Goal: Task Accomplishment & Management: Use online tool/utility

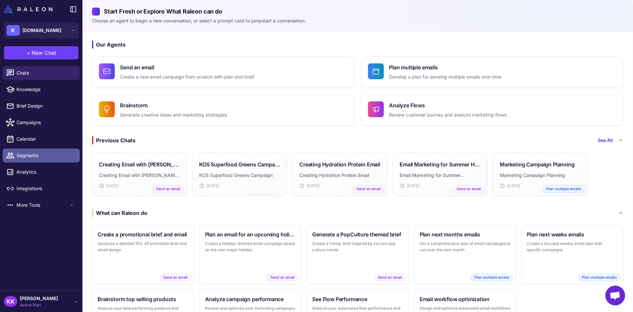
click at [38, 157] on span "Segments" at bounding box center [45, 155] width 58 height 7
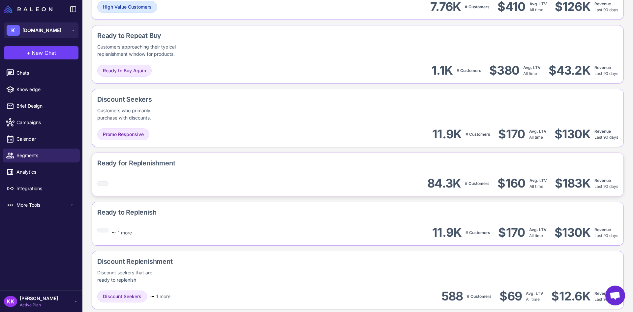
scroll to position [594, 0]
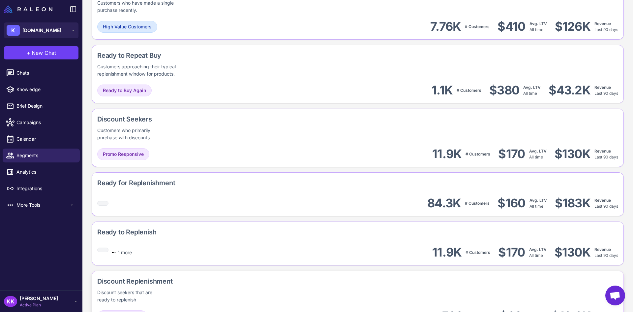
drag, startPoint x: 615, startPoint y: 287, endPoint x: 608, endPoint y: 286, distance: 7.4
click at [614, 287] on span "Open chat" at bounding box center [615, 295] width 20 height 20
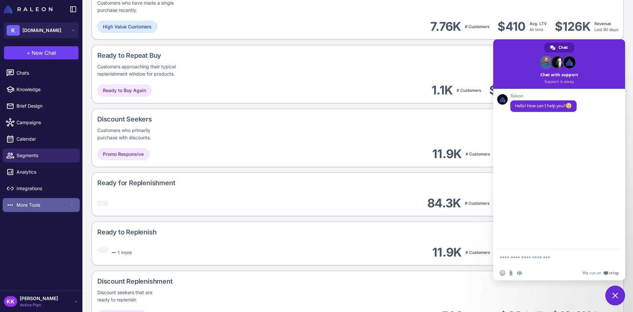
click at [31, 203] on span "More Tools" at bounding box center [42, 204] width 53 height 7
click at [44, 264] on div "Chats Knowledge Brief Design Campaigns Calendar Segments Analytics Integrations…" at bounding box center [41, 176] width 82 height 227
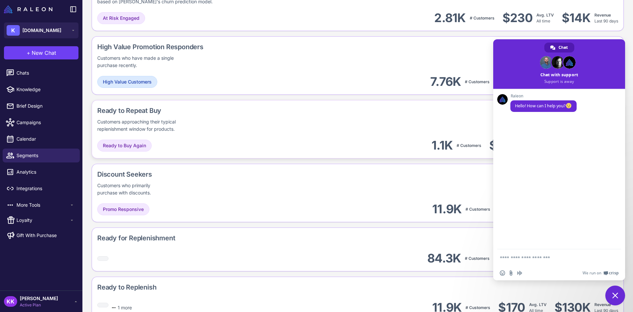
scroll to position [462, 0]
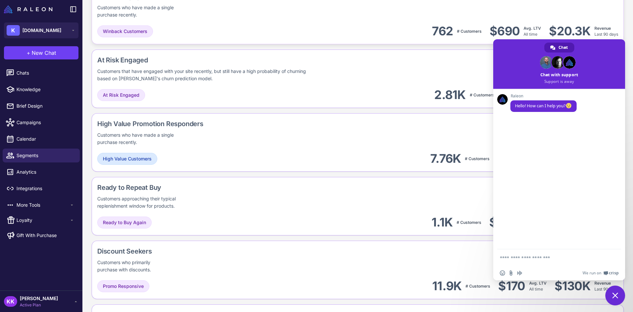
click at [616, 25] on div "At Risk Engaged Customer Winback Customers who have made a single purchase rece…" at bounding box center [358, 15] width 532 height 58
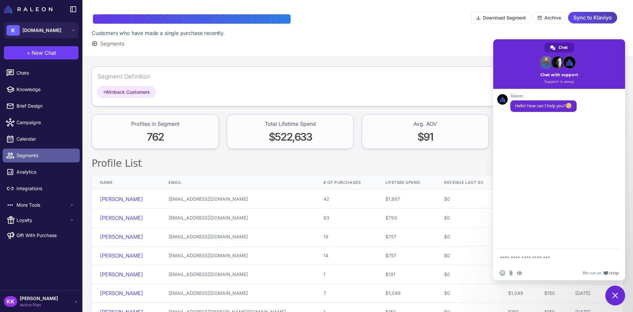
click at [42, 153] on span "Segments" at bounding box center [45, 155] width 58 height 7
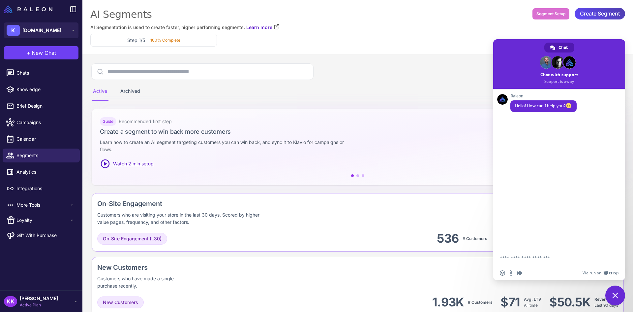
click at [613, 291] on span "Close chat" at bounding box center [615, 295] width 20 height 20
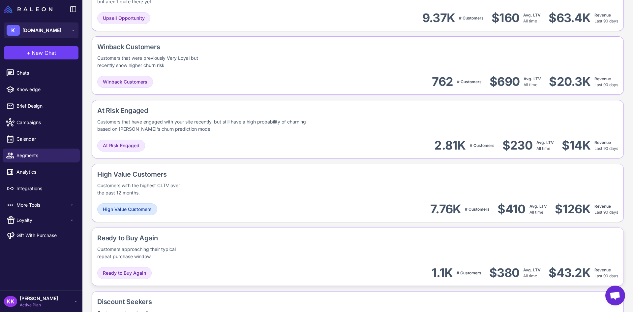
scroll to position [935, 0]
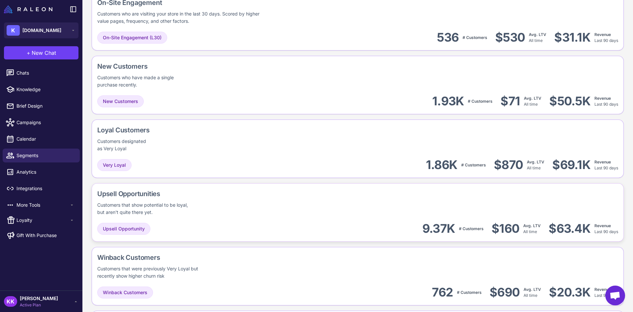
drag, startPoint x: 256, startPoint y: 218, endPoint x: 94, endPoint y: 186, distance: 165.0
click at [87, 167] on div "Active Archived Select Segments Guide Recommended first step Create a segment t…" at bounding box center [357, 144] width 551 height 2050
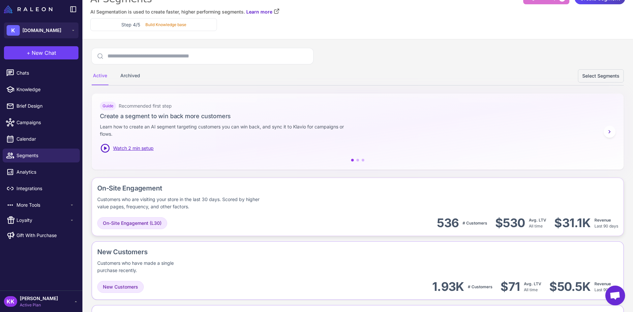
scroll to position [0, 0]
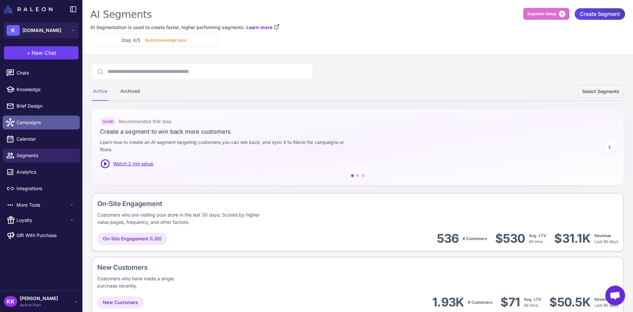
click at [37, 126] on link "Campaigns" at bounding box center [41, 122] width 77 height 14
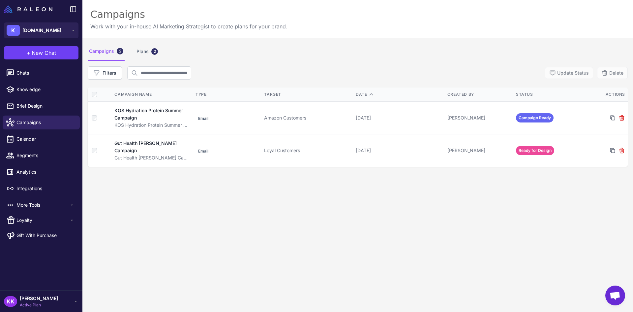
click at [138, 180] on div "Campaigns 2 Plans 2 Filters Update Status Delete Campaign Name Type Target Date…" at bounding box center [357, 194] width 551 height 312
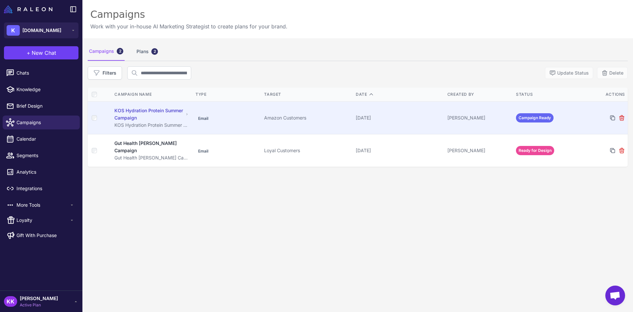
click at [139, 116] on div "KOS Hydration Protein Summer Campaign" at bounding box center [148, 114] width 69 height 15
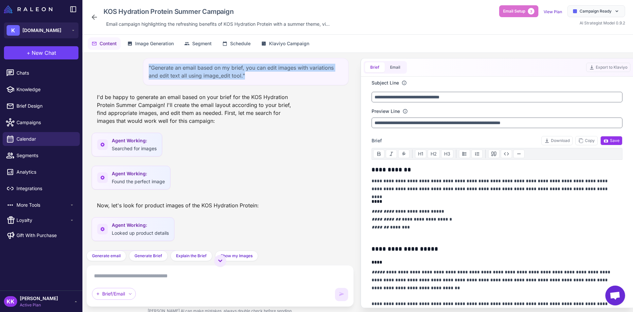
drag, startPoint x: 201, startPoint y: 101, endPoint x: 289, endPoint y: 79, distance: 90.9
click at [289, 79] on div ""Generate an email based on my brief, you can edit images with variations and e…" at bounding box center [245, 71] width 205 height 27
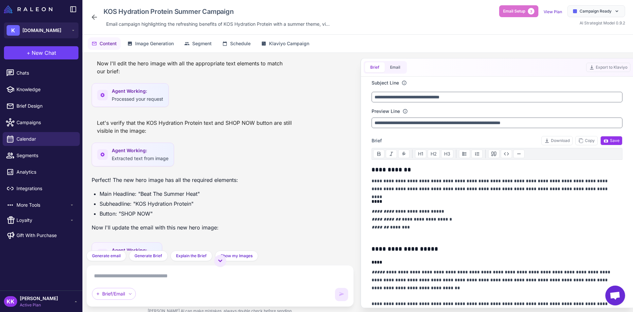
scroll to position [895, 0]
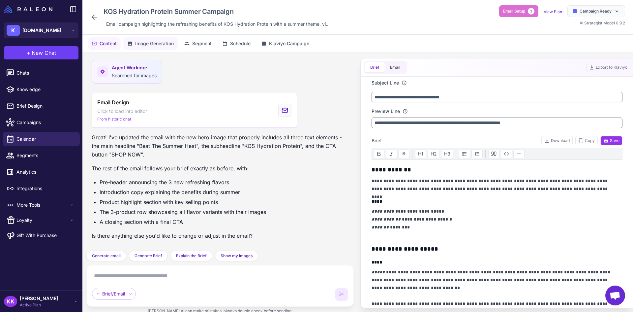
click at [150, 46] on span "Image Generation" at bounding box center [154, 43] width 39 height 7
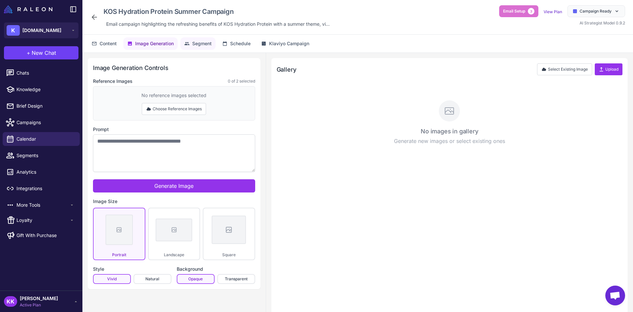
click at [210, 47] on button "Segment" at bounding box center [197, 43] width 35 height 13
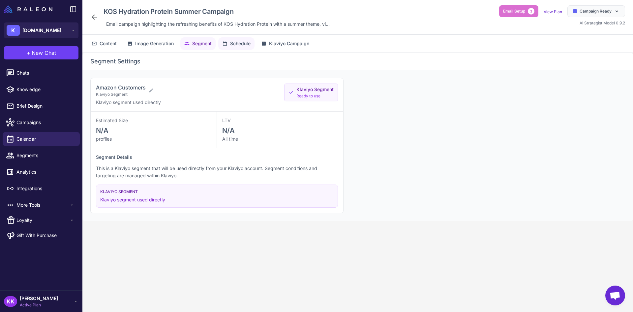
click at [245, 48] on button "Schedule" at bounding box center [236, 43] width 36 height 13
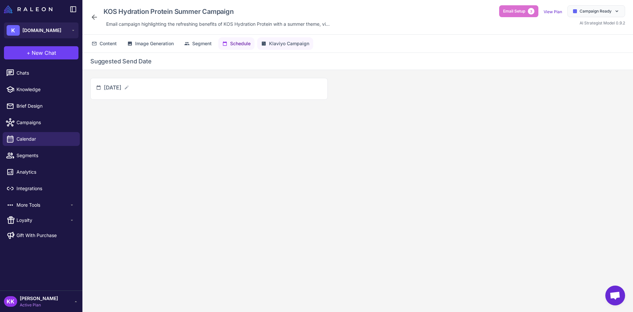
click at [283, 41] on span "Klaviyo Campaign" at bounding box center [289, 43] width 40 height 7
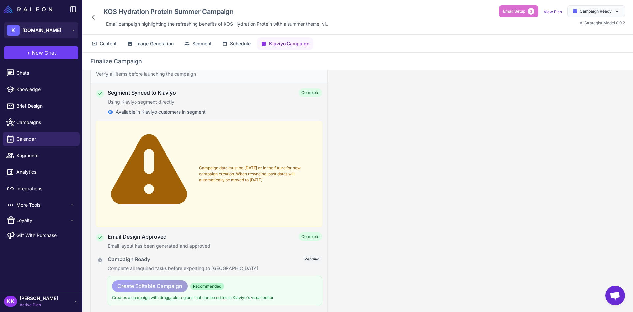
scroll to position [0, 0]
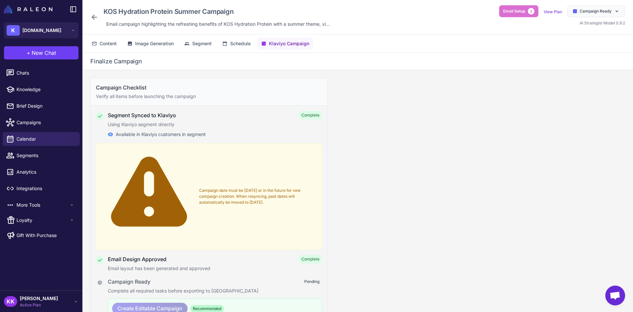
click at [115, 53] on div "Finalize Campaign" at bounding box center [357, 61] width 551 height 17
click at [114, 51] on div "Content Image Generation Segment Schedule Klaviyo Campaign" at bounding box center [357, 44] width 551 height 18
click at [113, 50] on div "Content Image Generation Segment Schedule Klaviyo Campaign" at bounding box center [357, 44] width 551 height 18
click at [112, 47] on button "Content" at bounding box center [104, 43] width 33 height 13
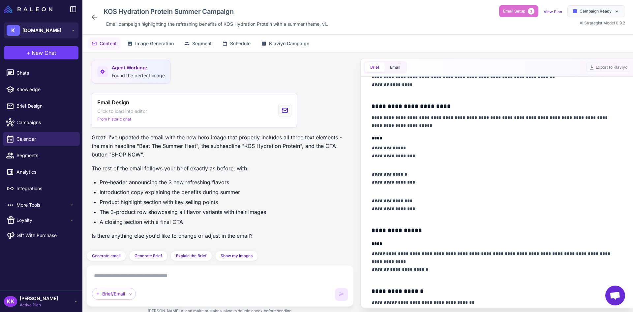
scroll to position [80, 0]
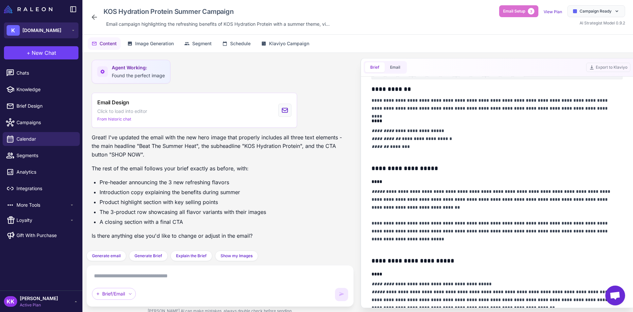
click at [41, 30] on span "KOS.com" at bounding box center [41, 30] width 39 height 7
click at [63, 30] on button "K KOS.com" at bounding box center [41, 30] width 75 height 16
